Goal: Information Seeking & Learning: Learn about a topic

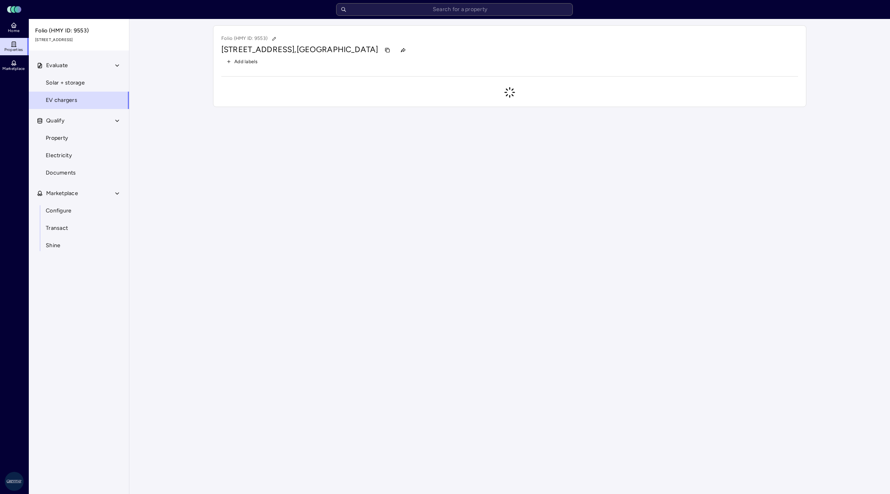
click at [431, 9] on input "text" at bounding box center [454, 9] width 237 height 13
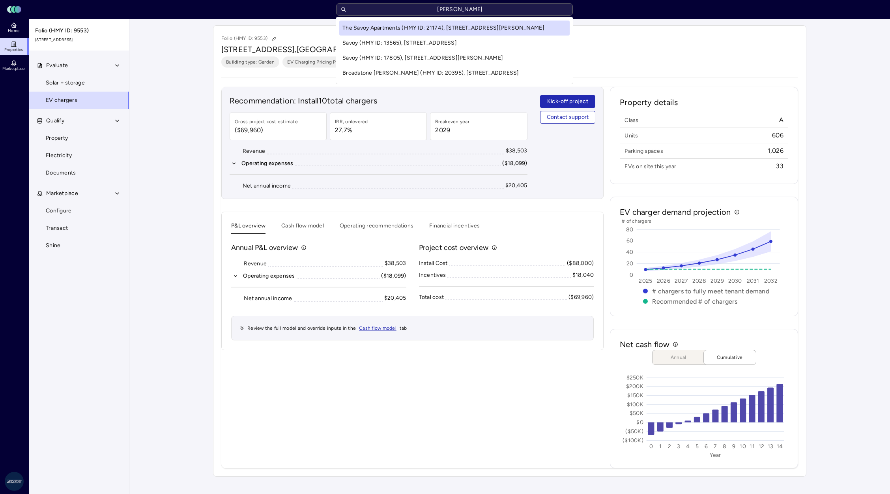
type input "savoy"
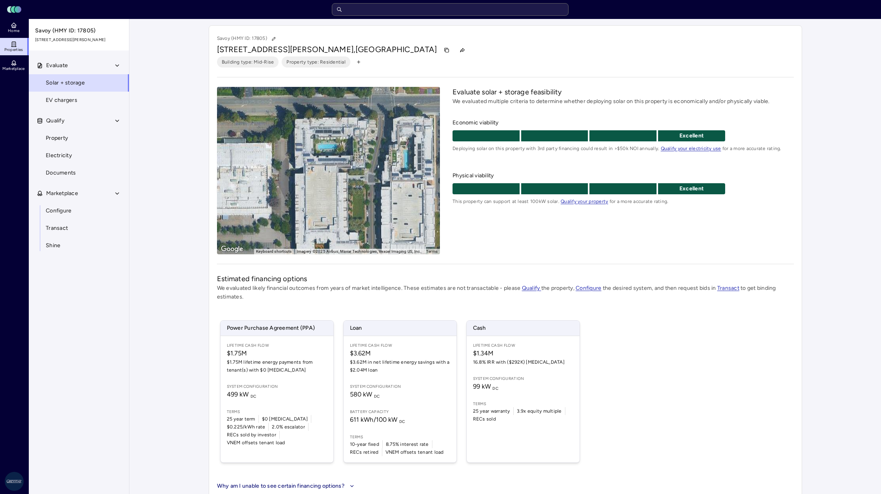
click at [78, 106] on link "EV chargers" at bounding box center [78, 100] width 101 height 17
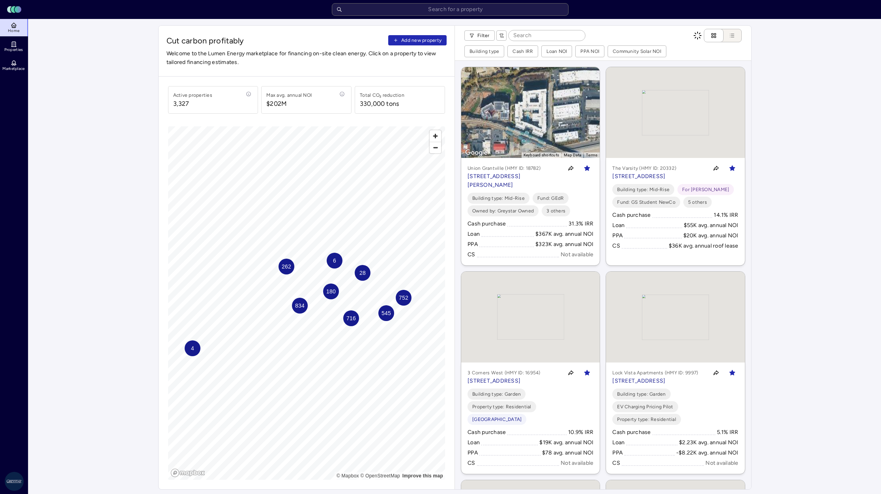
click at [400, 9] on input "text" at bounding box center [450, 9] width 237 height 13
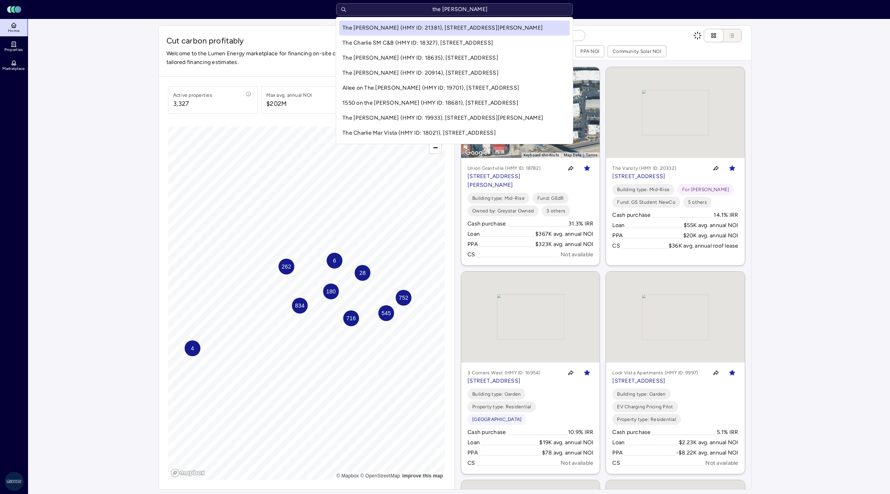
type input "the charles"
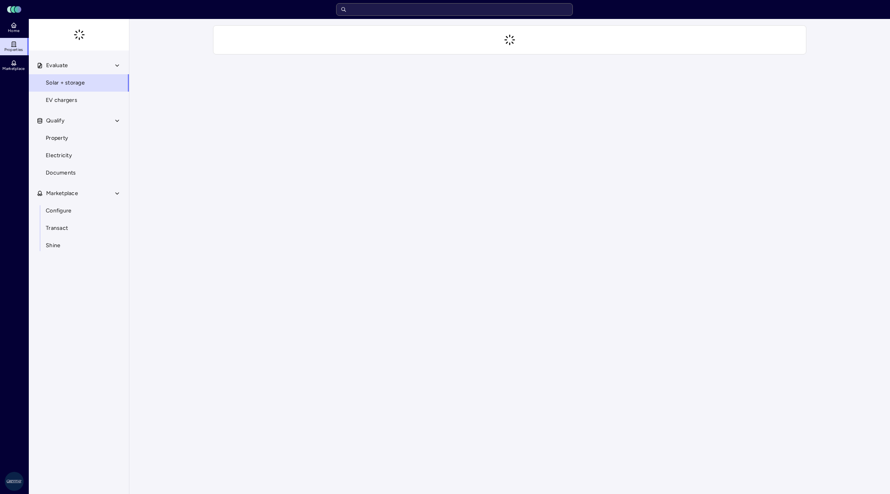
click at [43, 99] on link "EV chargers" at bounding box center [78, 100] width 101 height 17
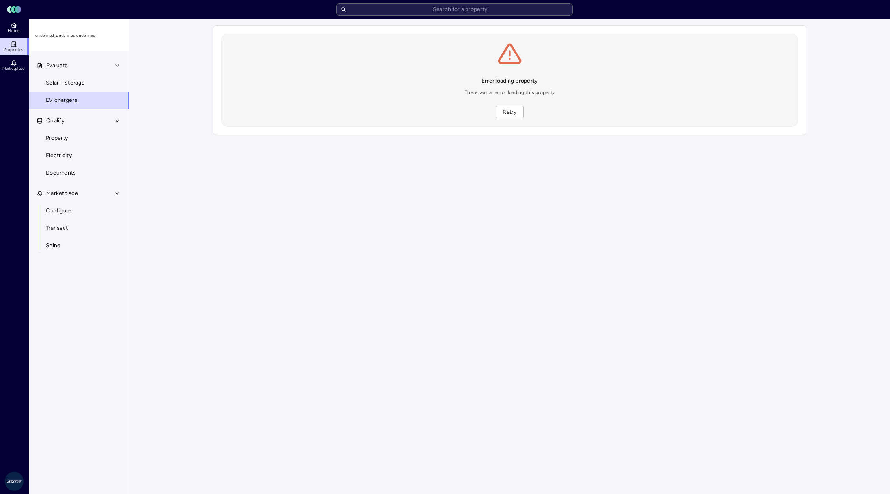
click at [513, 106] on button "Retry" at bounding box center [509, 112] width 27 height 13
click at [471, 10] on input "text" at bounding box center [454, 9] width 237 height 13
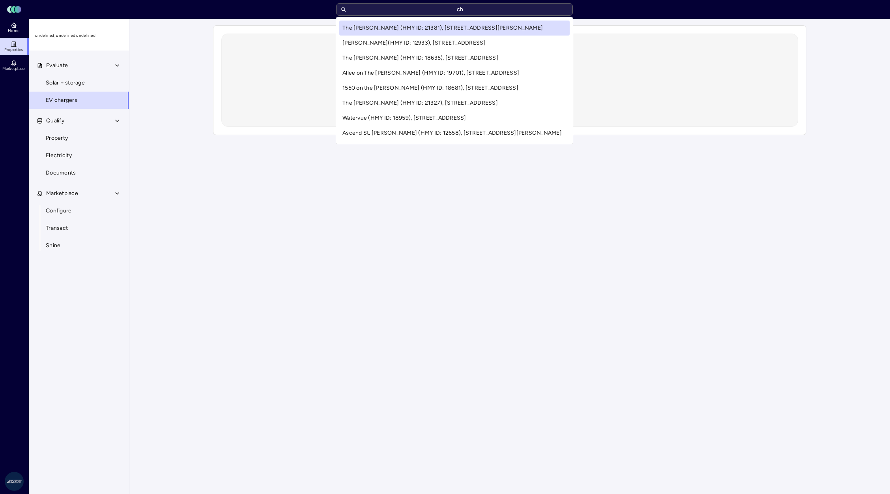
type input "c"
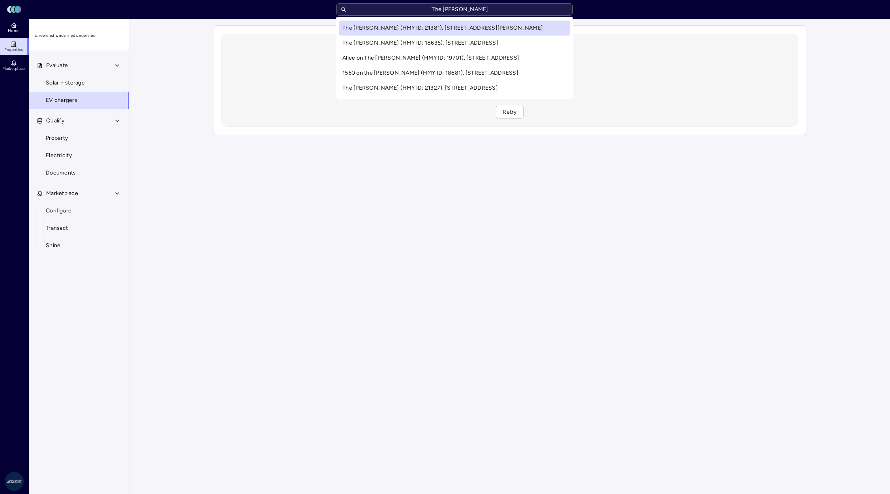
type input "The Charles"
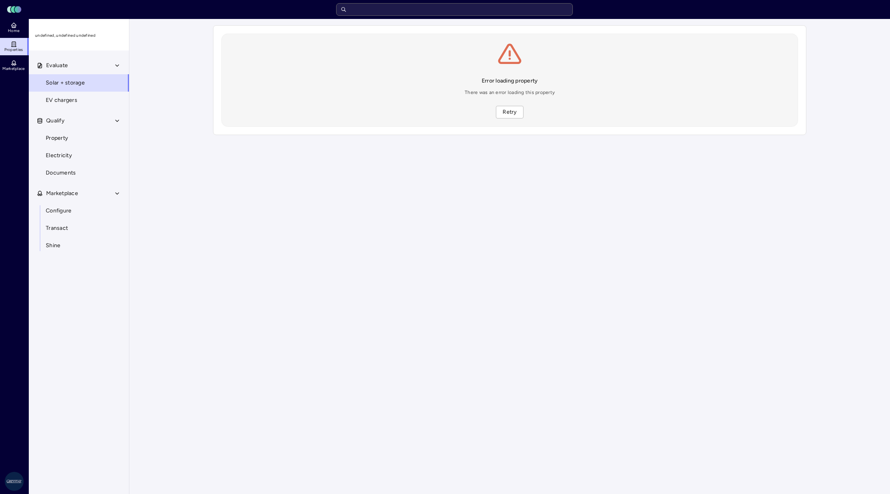
click at [80, 99] on link "EV chargers" at bounding box center [78, 100] width 101 height 17
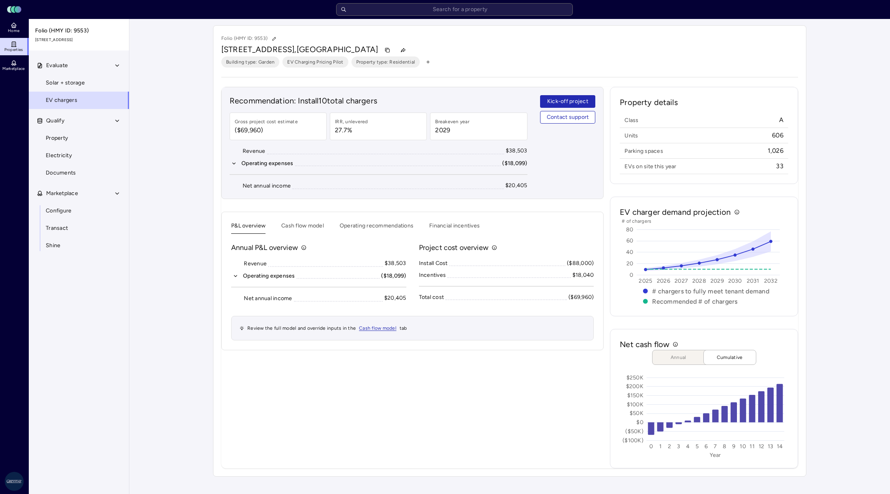
click at [427, 15] on input "text" at bounding box center [454, 9] width 237 height 13
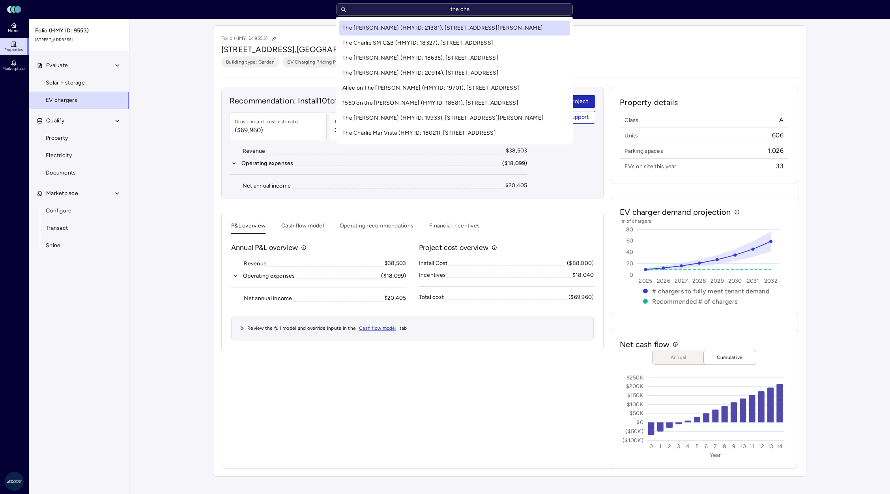
type input "the char"
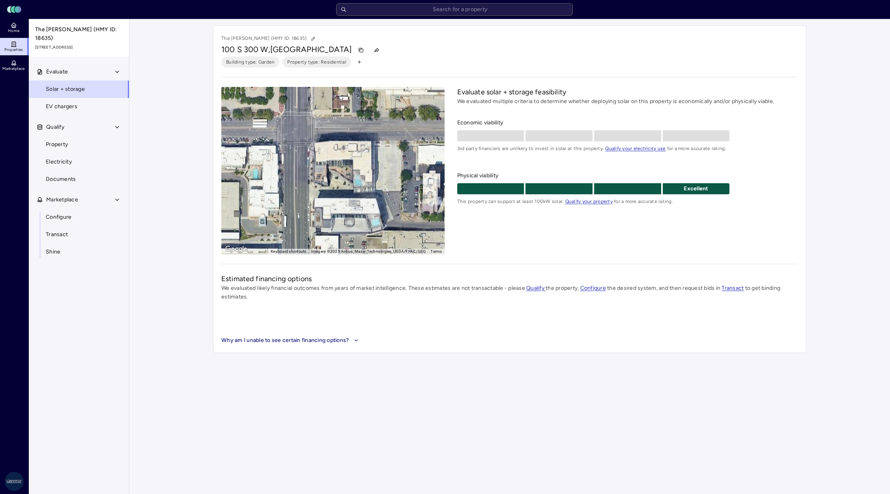
click at [76, 102] on span "EV chargers" at bounding box center [62, 106] width 32 height 9
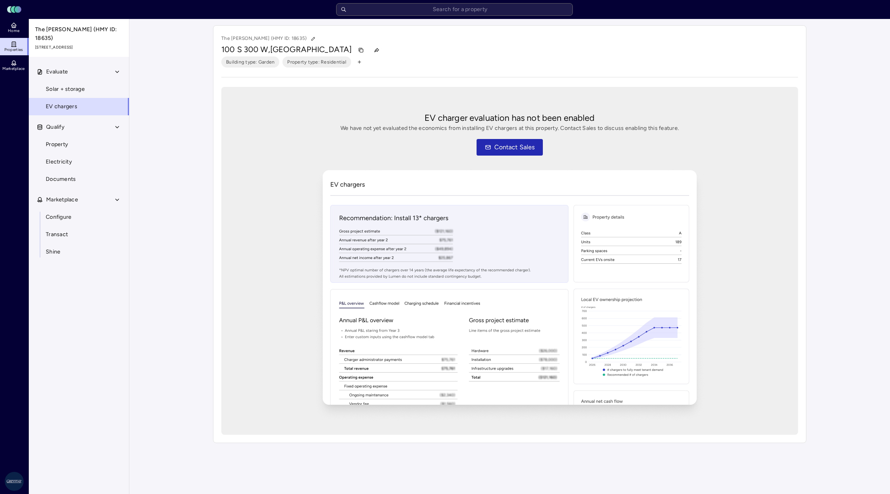
click at [74, 87] on link "Solar + storage" at bounding box center [78, 88] width 101 height 17
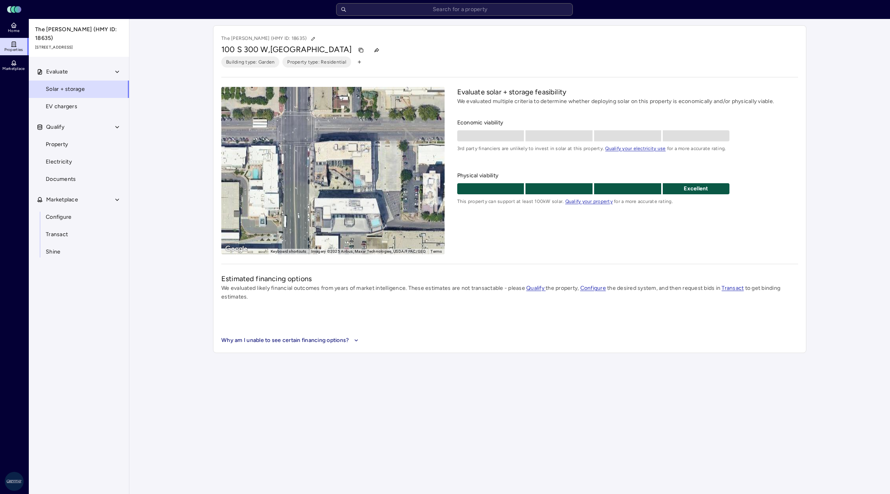
click at [53, 107] on link "EV chargers" at bounding box center [78, 106] width 101 height 17
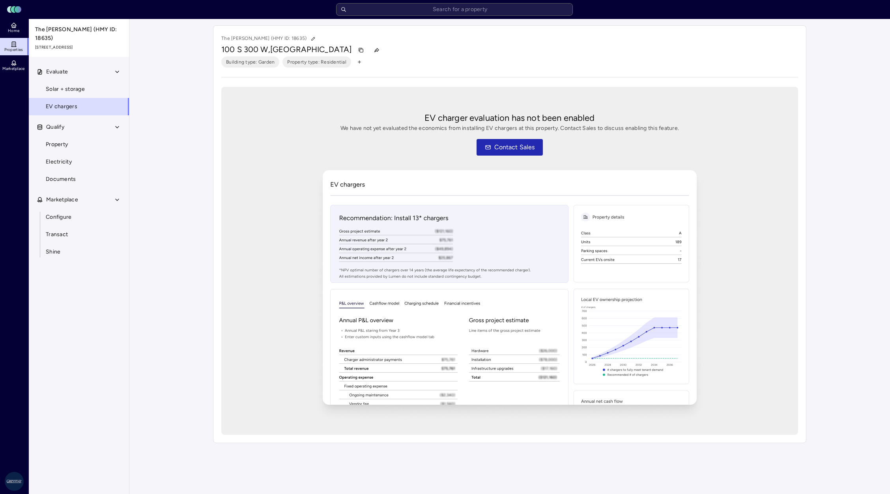
click at [391, 11] on input "text" at bounding box center [454, 9] width 237 height 13
click at [91, 80] on link "Solar + storage" at bounding box center [78, 88] width 101 height 17
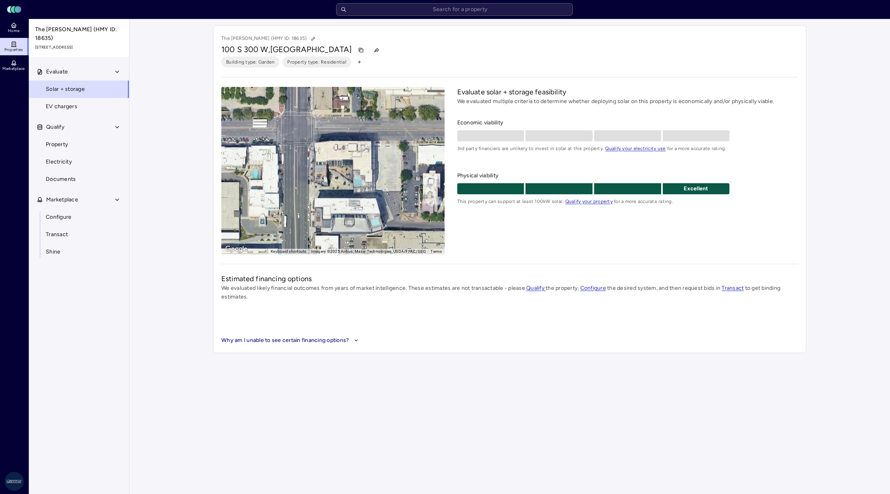
click at [82, 98] on link "EV chargers" at bounding box center [78, 106] width 101 height 17
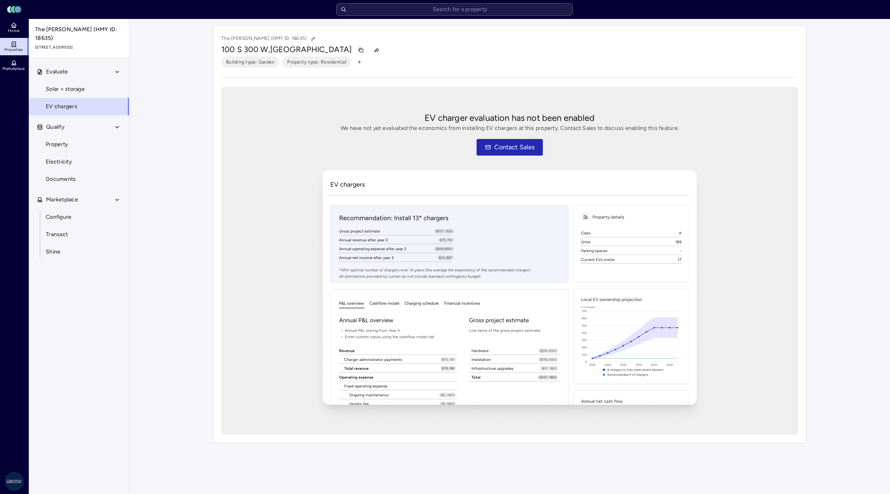
click at [62, 85] on span "Solar + storage" at bounding box center [65, 89] width 39 height 9
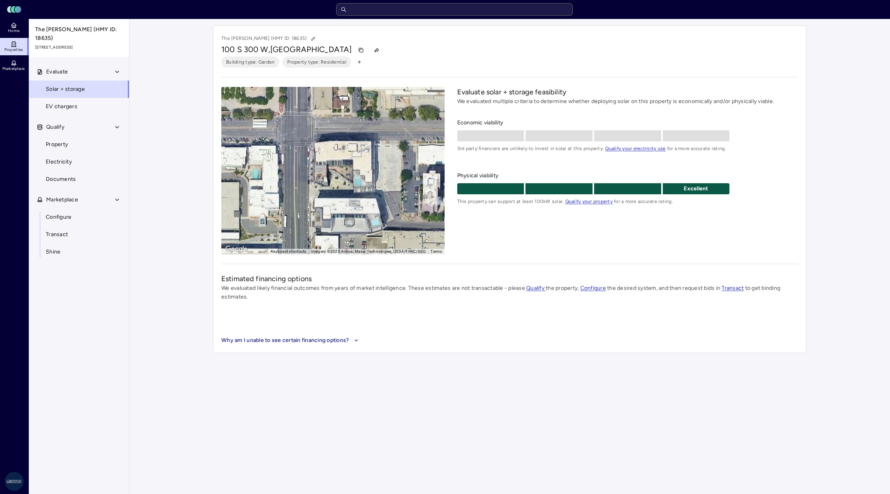
click at [404, 11] on input "text" at bounding box center [454, 9] width 237 height 13
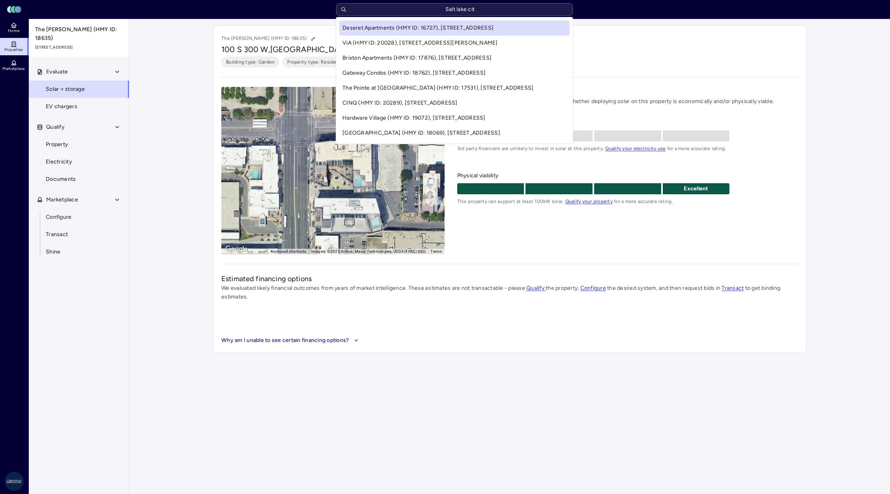
type input "Salt lake city"
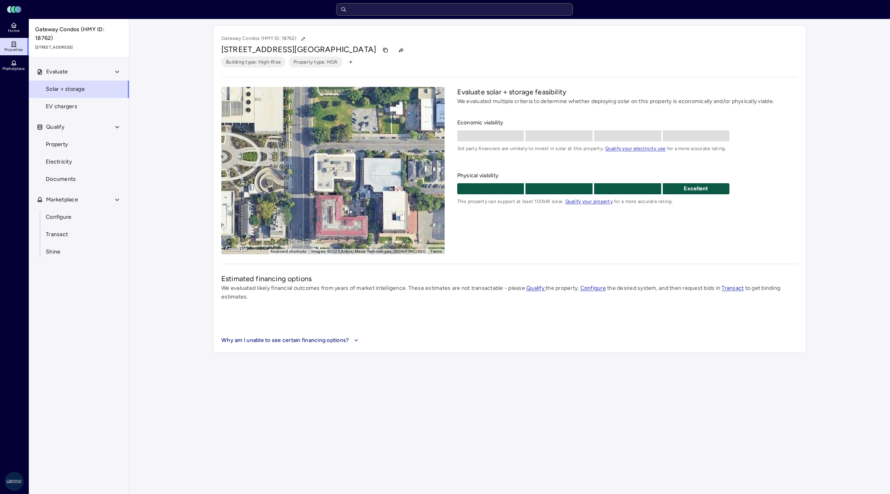
click at [75, 102] on span "EV chargers" at bounding box center [62, 106] width 32 height 9
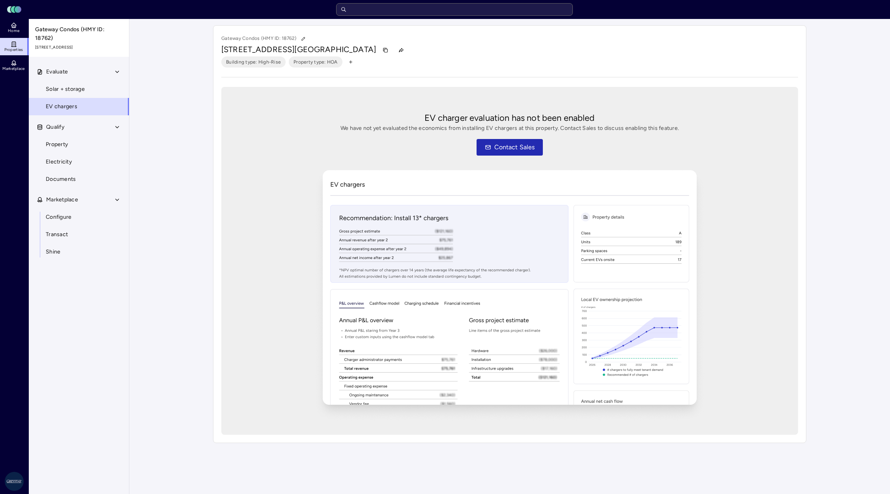
click at [393, 7] on input "text" at bounding box center [454, 9] width 237 height 13
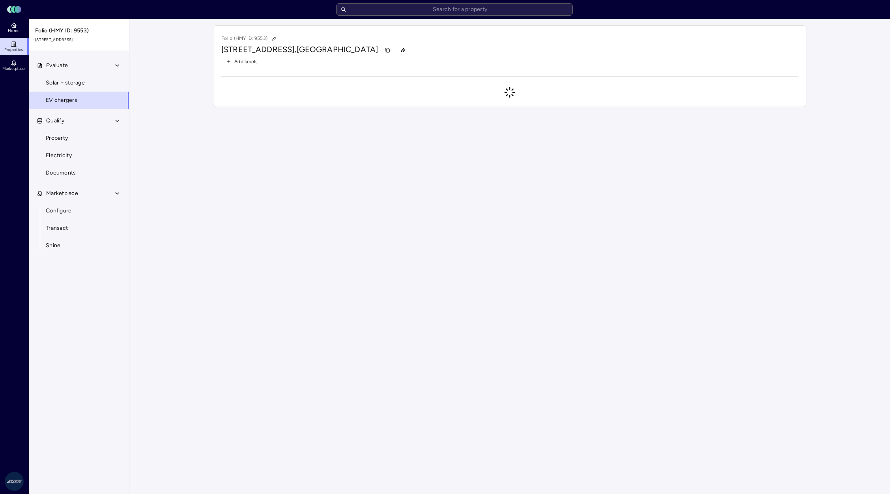
click at [422, 12] on input "text" at bounding box center [454, 9] width 237 height 13
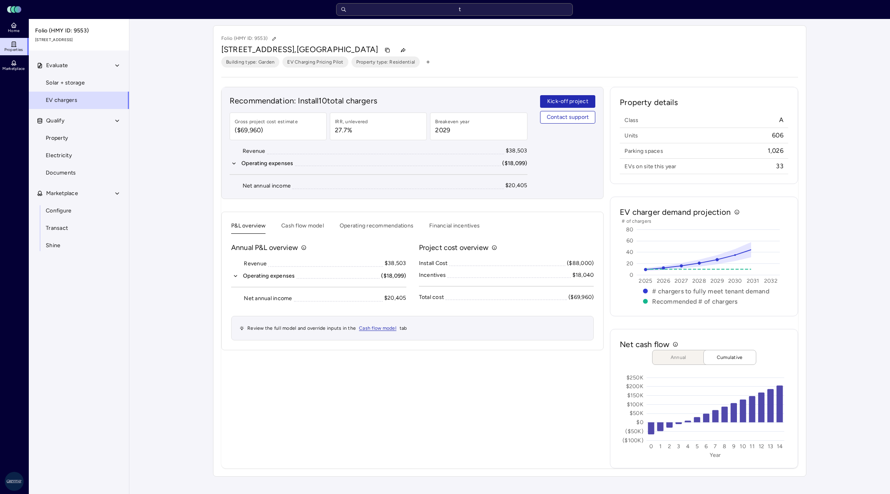
type input "te"
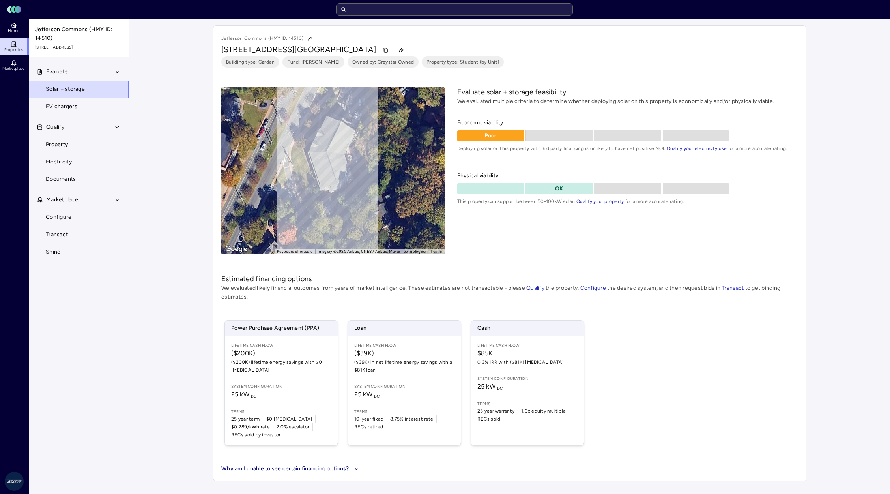
click at [72, 115] on link "EV chargers" at bounding box center [78, 106] width 101 height 17
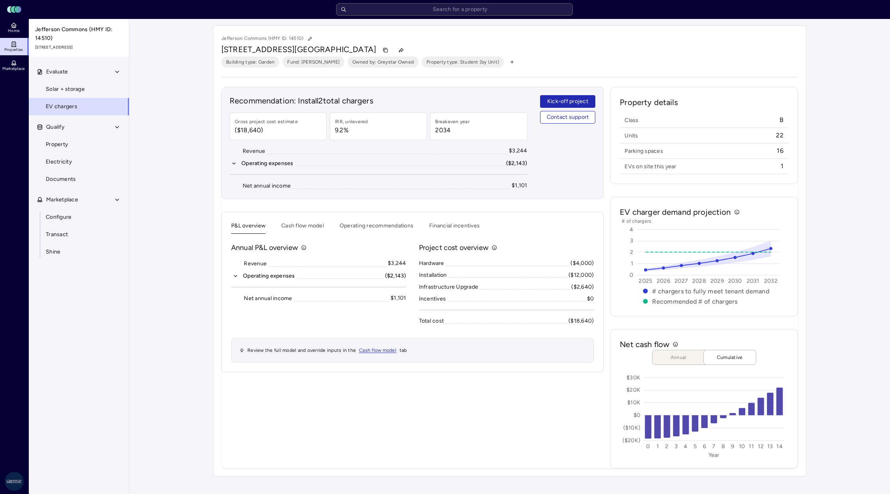
click at [415, 12] on input "text" at bounding box center [454, 9] width 237 height 13
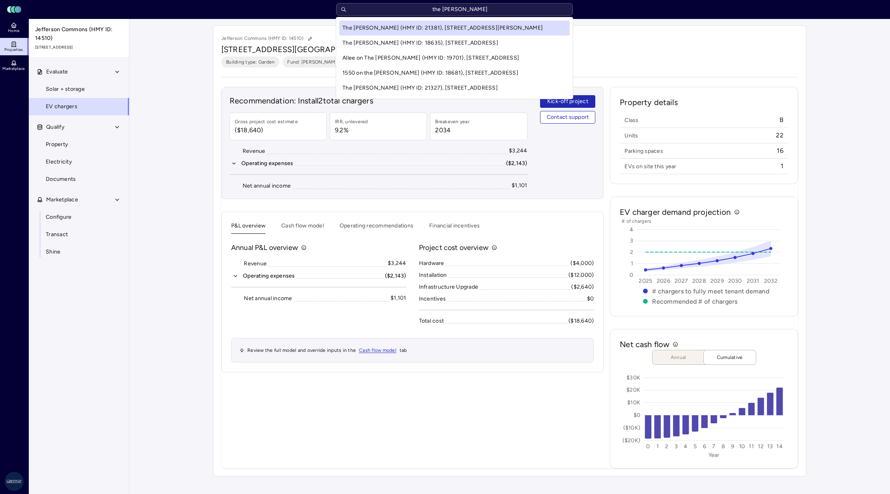
type input "the [PERSON_NAME]"
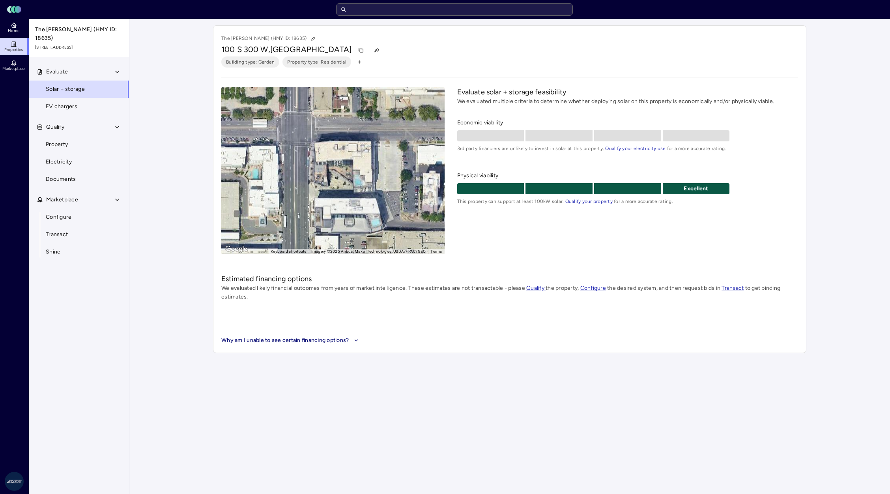
click at [75, 98] on link "EV chargers" at bounding box center [78, 106] width 101 height 17
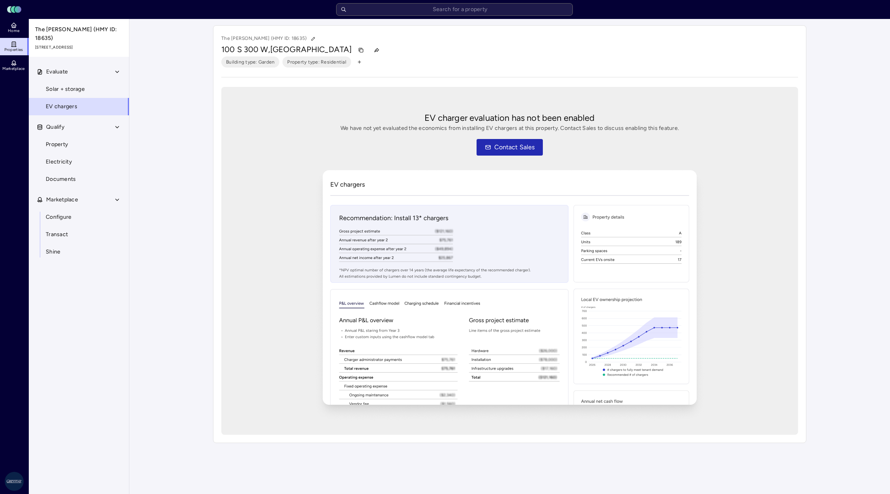
click at [402, 12] on input "text" at bounding box center [454, 9] width 237 height 13
click at [71, 85] on span "Solar + storage" at bounding box center [65, 89] width 39 height 9
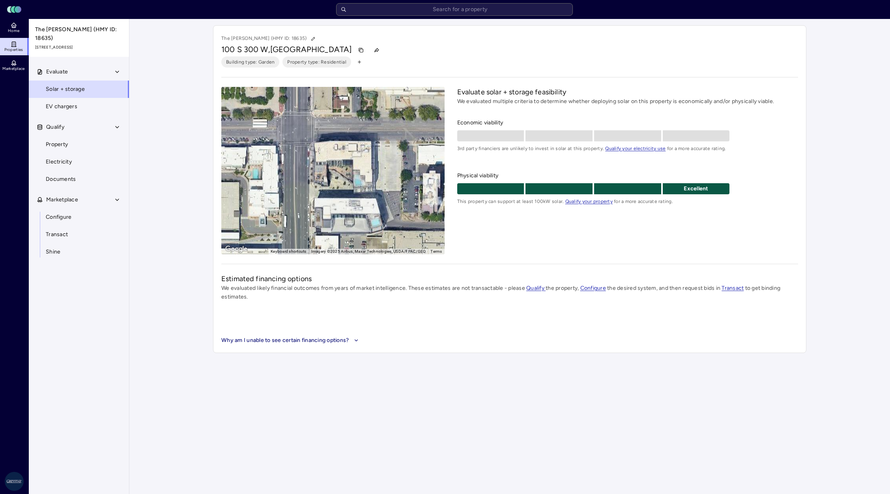
click at [73, 102] on span "EV chargers" at bounding box center [62, 106] width 32 height 9
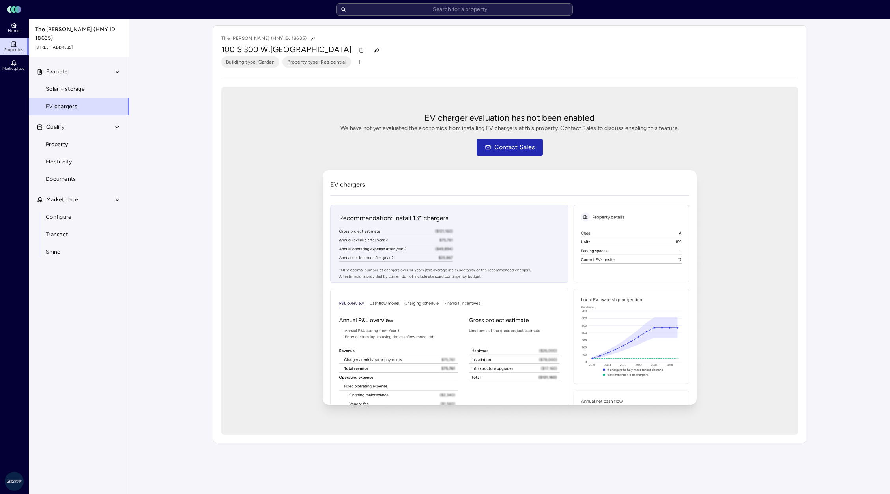
click at [409, 15] on input "text" at bounding box center [454, 9] width 237 height 13
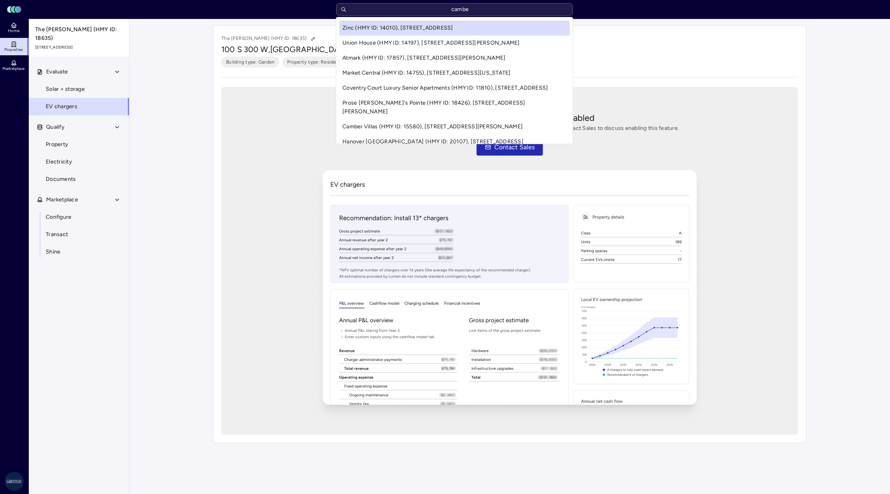
type input "camber"
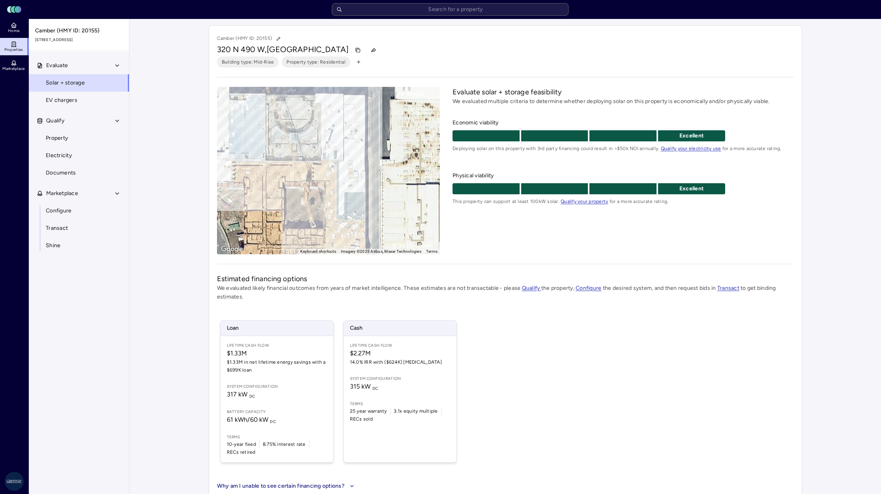
click at [97, 102] on link "EV chargers" at bounding box center [78, 100] width 101 height 17
